Goal: Contribute content

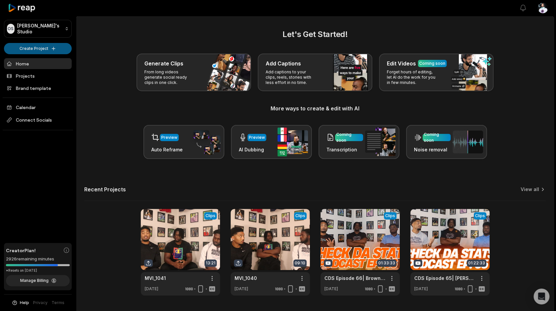
click at [49, 53] on html "OS Omari's Studio Create Project Home Projects Brand template Calendar Connect …" at bounding box center [278, 155] width 556 height 311
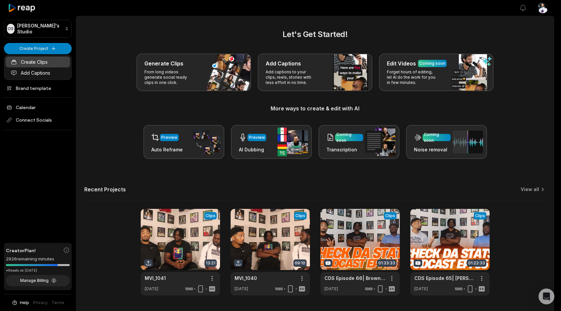
click at [40, 59] on link "Create Clips" at bounding box center [38, 62] width 64 height 11
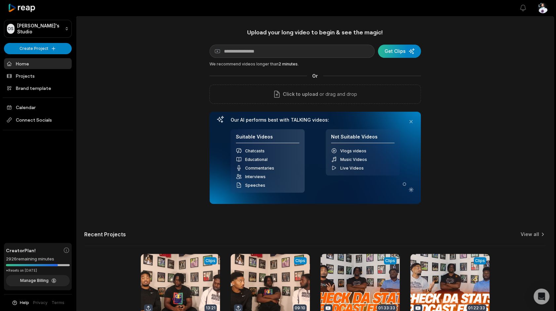
click at [412, 48] on div "submit" at bounding box center [399, 51] width 43 height 13
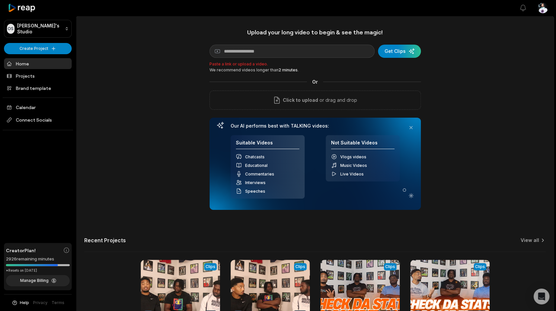
click at [337, 90] on div "Upload your long video to begin & see the magic! YouTube link Get Clips Paste a…" at bounding box center [316, 118] width 212 height 181
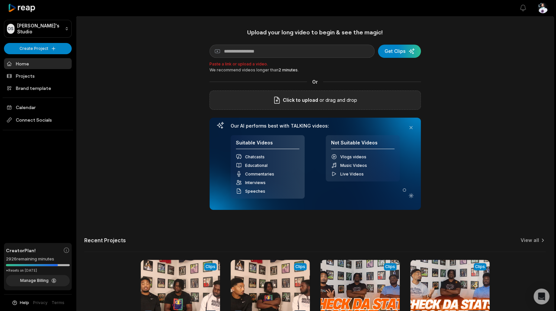
click at [320, 102] on p "or drag and drop" at bounding box center [337, 100] width 39 height 8
